Goal: Task Accomplishment & Management: Use online tool/utility

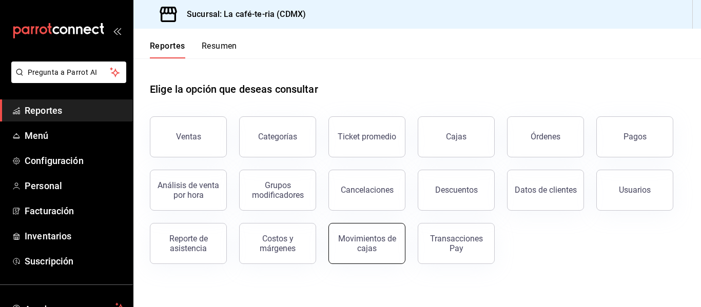
click at [340, 247] on div "Movimientos de cajas" at bounding box center [367, 243] width 64 height 19
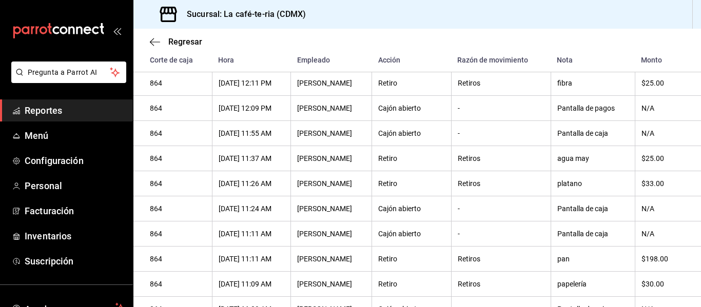
scroll to position [56, 0]
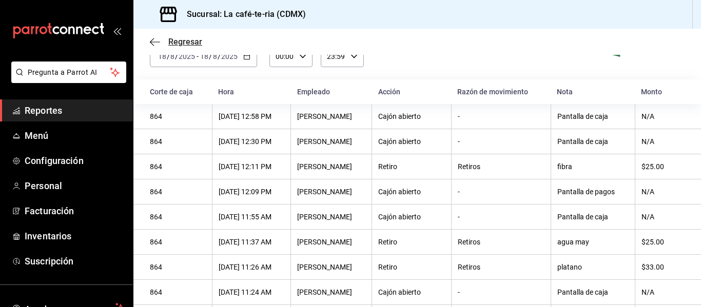
click at [157, 45] on icon "button" at bounding box center [155, 41] width 10 height 9
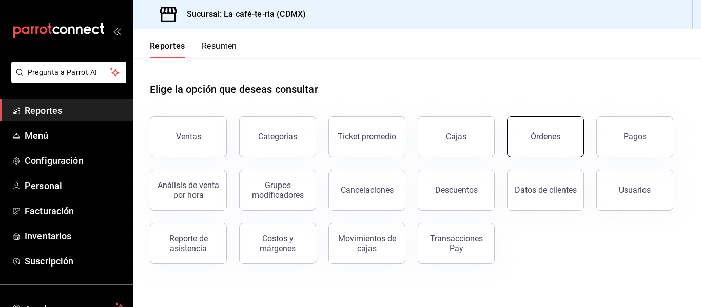
click at [522, 127] on button "Órdenes" at bounding box center [545, 136] width 77 height 41
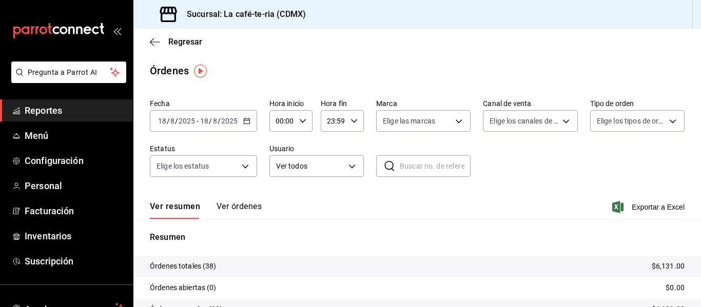
click at [210, 124] on span "/" at bounding box center [210, 121] width 3 height 8
click at [453, 292] on tr "Órdenes abiertas (0) $0.00" at bounding box center [417, 289] width 568 height 22
click at [247, 201] on div "Ver resumen Ver órdenes Exportar a Excel" at bounding box center [417, 204] width 535 height 30
click at [255, 205] on button "Ver órdenes" at bounding box center [239, 210] width 45 height 17
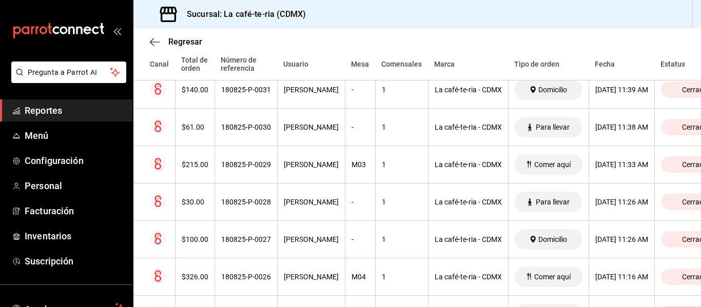
scroll to position [513, 0]
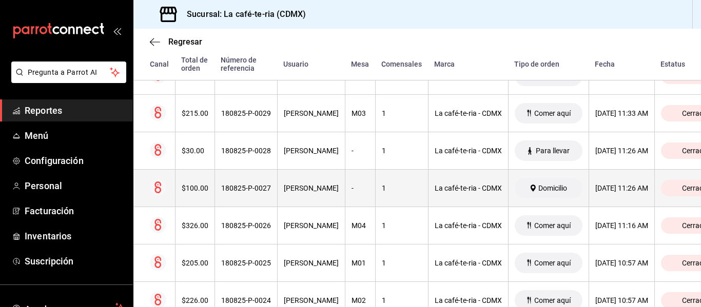
click at [461, 187] on div "La café-te-ria - CDMX" at bounding box center [468, 188] width 67 height 8
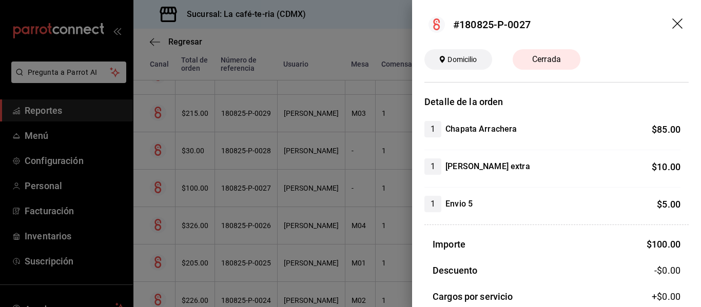
click at [673, 25] on icon "drag" at bounding box center [678, 24] width 12 height 12
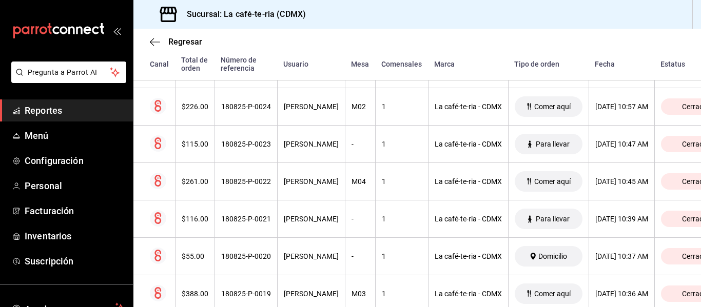
scroll to position [718, 0]
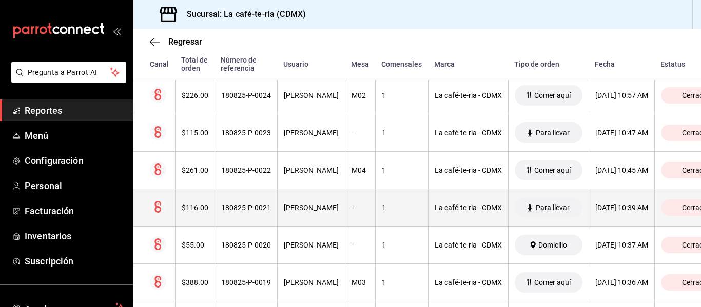
click at [394, 199] on th "1" at bounding box center [401, 207] width 53 height 37
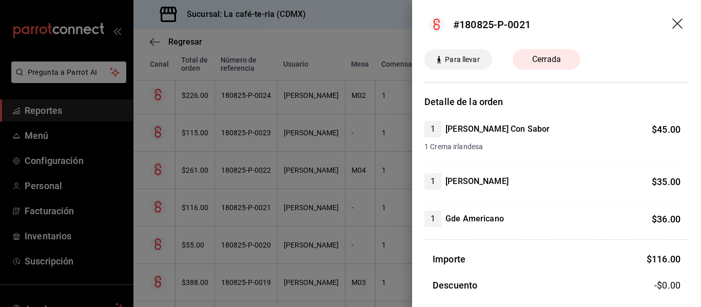
click at [378, 216] on div at bounding box center [350, 153] width 701 height 307
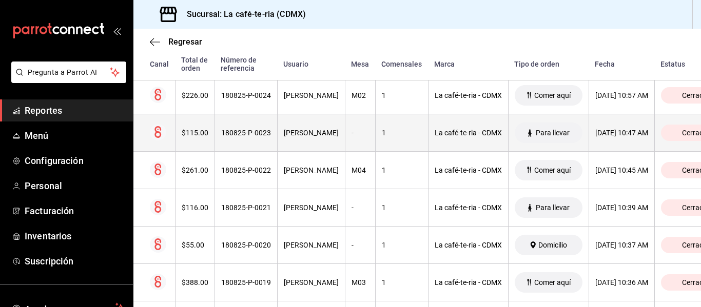
click at [375, 136] on th "1" at bounding box center [401, 132] width 53 height 37
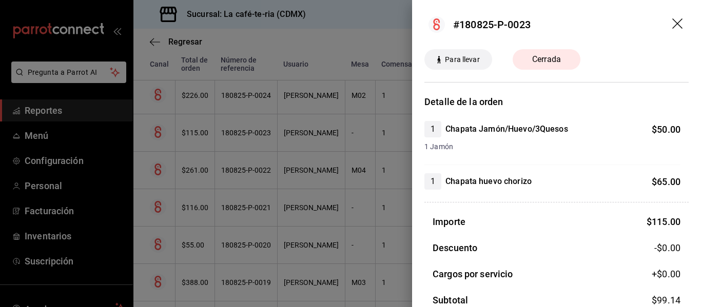
click at [378, 231] on div at bounding box center [350, 153] width 701 height 307
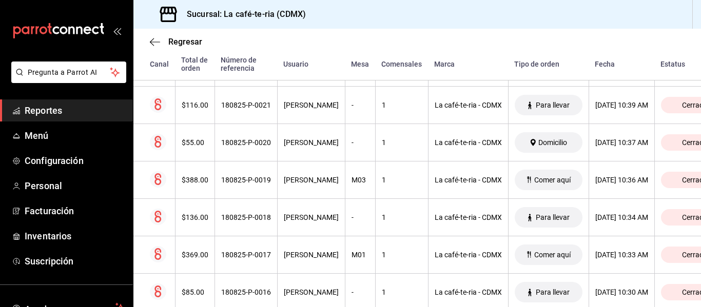
scroll to position [924, 0]
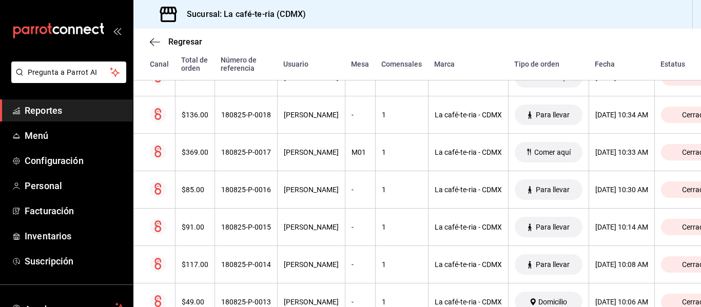
click at [382, 231] on div "1" at bounding box center [402, 227] width 40 height 8
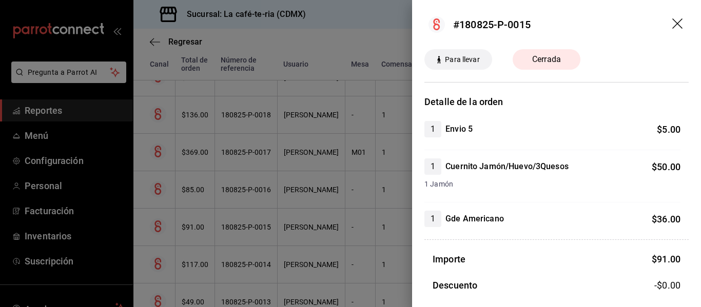
click at [378, 231] on div at bounding box center [350, 153] width 701 height 307
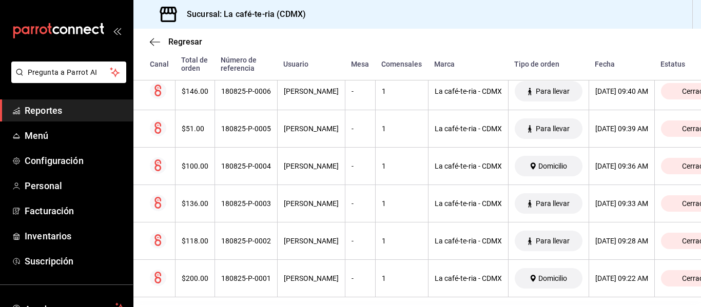
scroll to position [1416, 0]
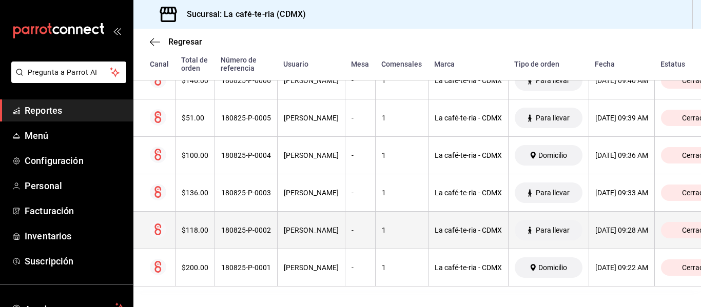
click at [382, 226] on div "1" at bounding box center [402, 230] width 40 height 8
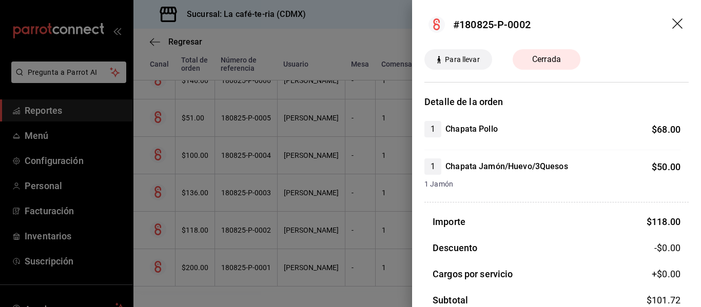
drag, startPoint x: 374, startPoint y: 231, endPoint x: 387, endPoint y: 252, distance: 25.2
click at [374, 231] on div at bounding box center [350, 153] width 701 height 307
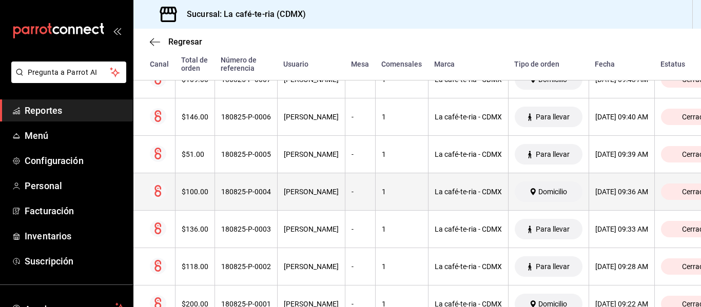
scroll to position [1365, 0]
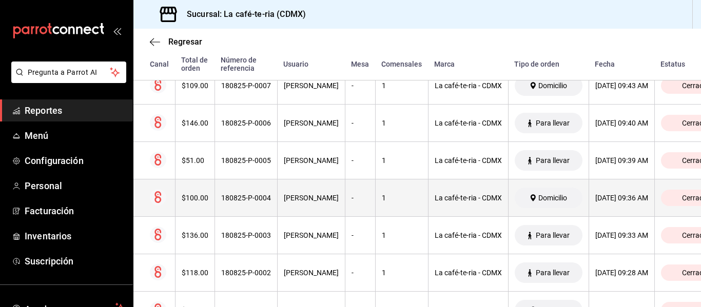
click at [299, 202] on div "Mayte Perez" at bounding box center [311, 198] width 55 height 8
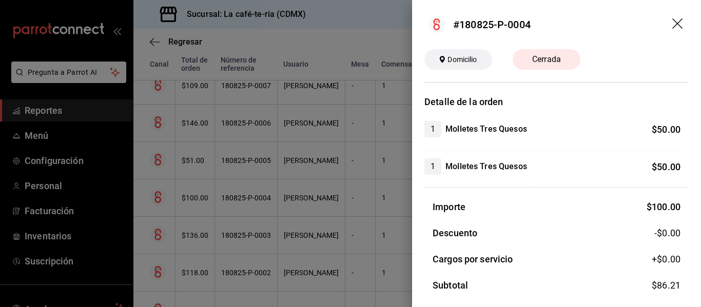
click at [247, 259] on div at bounding box center [350, 153] width 701 height 307
